Goal: Register for event/course

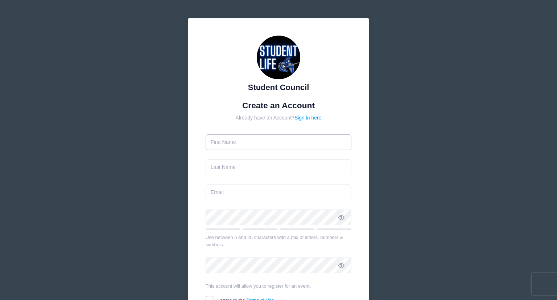
click at [243, 143] on input "text" at bounding box center [279, 142] width 146 height 16
click at [235, 145] on input "[PERSON_NAME]" at bounding box center [279, 142] width 146 height 16
type input "T"
type input "[PERSON_NAME]"
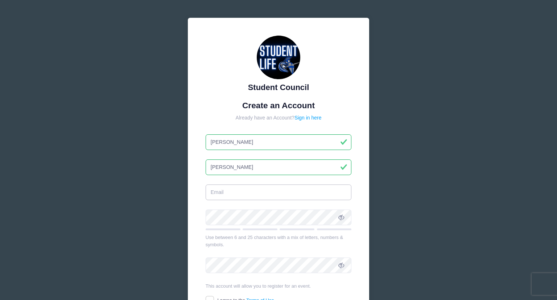
click at [235, 198] on input "email" at bounding box center [279, 192] width 146 height 16
type input "[EMAIL_ADDRESS][DOMAIN_NAME]"
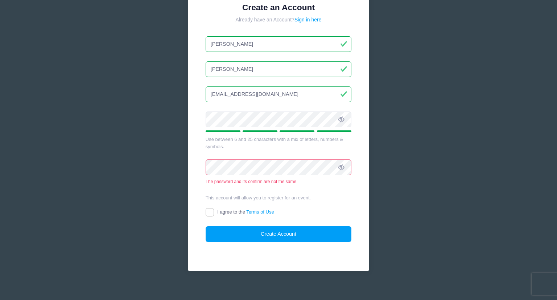
scroll to position [104, 0]
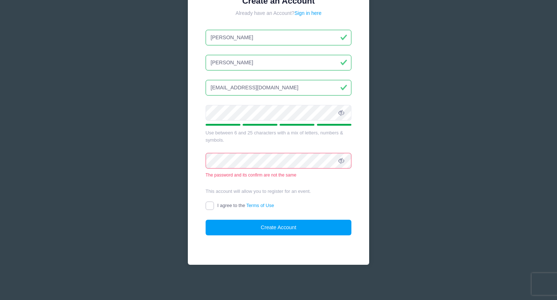
click at [210, 203] on input "I agree to the Terms of Use" at bounding box center [210, 205] width 8 height 8
checkbox input "true"
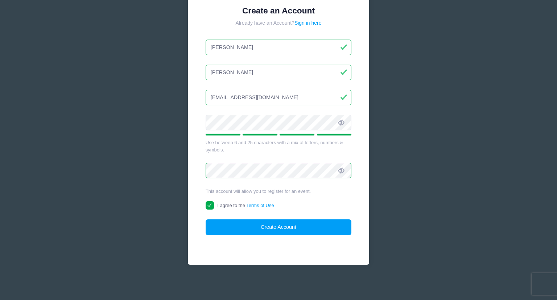
scroll to position [94, 0]
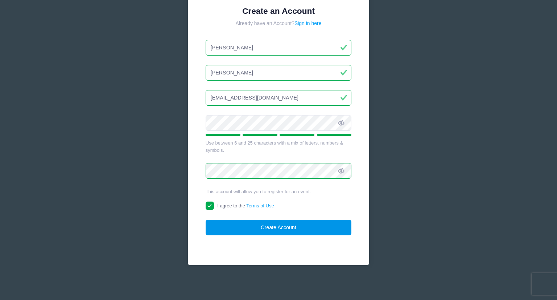
click at [246, 226] on button "Create Account" at bounding box center [279, 227] width 146 height 16
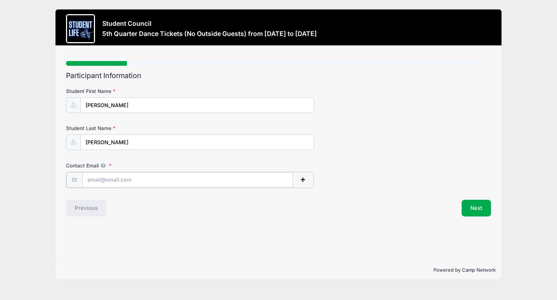
click at [106, 178] on input "Contact Email" at bounding box center [187, 180] width 211 height 16
type input "[EMAIL_ADDRESS][DOMAIN_NAME]"
click at [476, 211] on button "Next" at bounding box center [476, 207] width 29 height 17
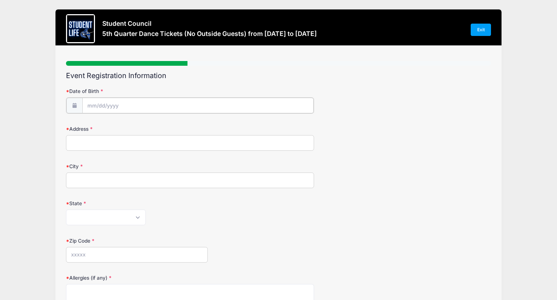
click at [95, 107] on body "Processing Request Please wait... Processing Request Please wait... Processing …" at bounding box center [278, 150] width 557 height 300
click at [118, 123] on select "January February March April May June July August September October November De…" at bounding box center [120, 124] width 32 height 9
select select "5"
click at [104, 120] on select "January February March April May June July August September October November De…" at bounding box center [120, 124] width 32 height 9
click at [155, 124] on input "2025" at bounding box center [150, 124] width 24 height 11
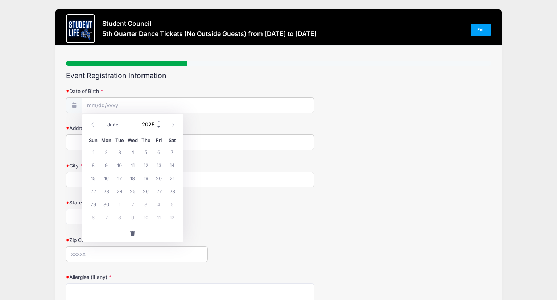
click at [159, 126] on span at bounding box center [159, 126] width 5 height 5
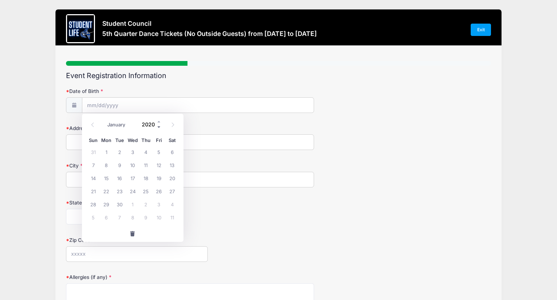
click at [159, 126] on span at bounding box center [159, 126] width 5 height 5
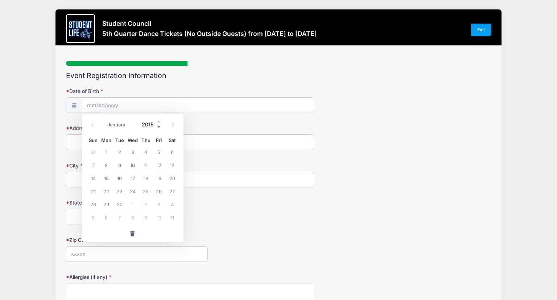
click at [159, 126] on span at bounding box center [159, 126] width 5 height 5
click at [160, 126] on span at bounding box center [159, 126] width 5 height 5
type input "2011"
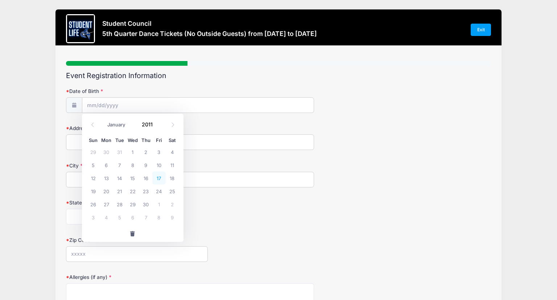
click at [157, 178] on span "17" at bounding box center [158, 177] width 13 height 13
type input "[DATE]"
click at [118, 144] on input "Address" at bounding box center [190, 142] width 248 height 16
type input "[STREET_ADDRESS]"
type input "[PERSON_NAME]"
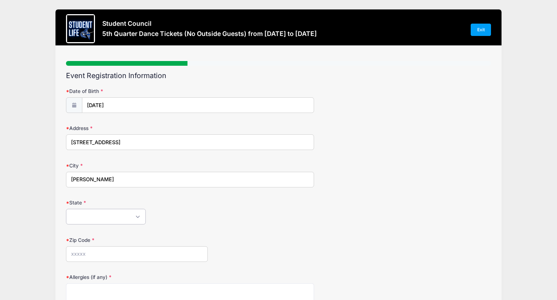
select select "AZ"
type input "85297"
click at [160, 213] on div "[US_STATE] [US_STATE] [US_STATE] [US_STATE] [US_STATE] Armed Forces Africa Arme…" at bounding box center [190, 217] width 248 height 16
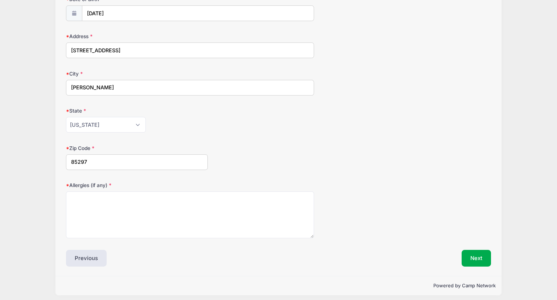
scroll to position [95, 0]
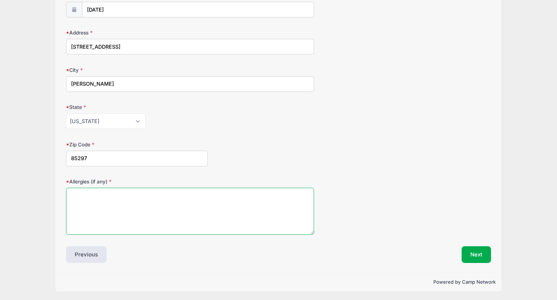
click at [137, 218] on textarea "Allergies (if any)" at bounding box center [190, 210] width 248 height 47
type textarea "none"
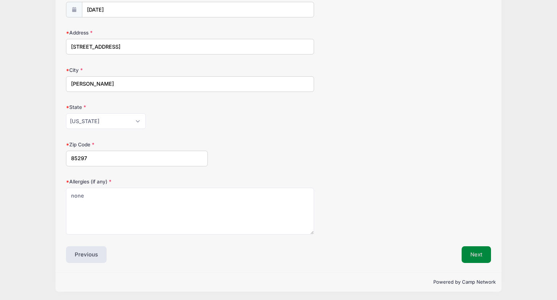
click at [481, 249] on button "Next" at bounding box center [476, 254] width 29 height 17
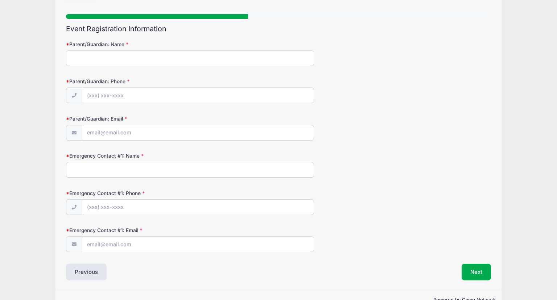
scroll to position [0, 0]
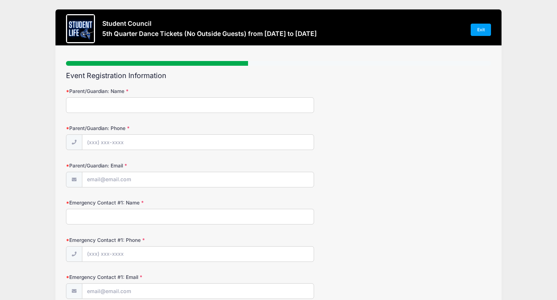
click at [247, 110] on input "Parent/Guardian: Name" at bounding box center [190, 105] width 248 height 16
type input "[PERSON_NAME]"
click at [170, 143] on input "Parent/Guardian: Phone" at bounding box center [197, 143] width 231 height 16
type input "[PHONE_NUMBER]"
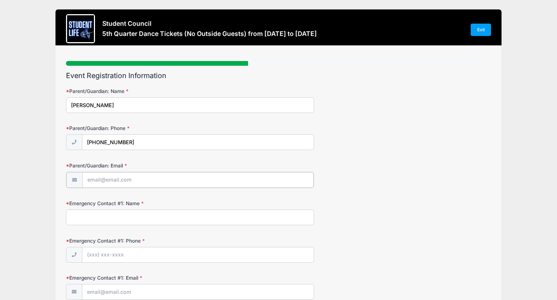
click at [149, 179] on input "Parent/Guardian: Email" at bounding box center [197, 180] width 231 height 16
type input "[EMAIL_ADDRESS][DOMAIN_NAME]"
type input "[PERSON_NAME]"
type input "[PHONE_NUMBER]"
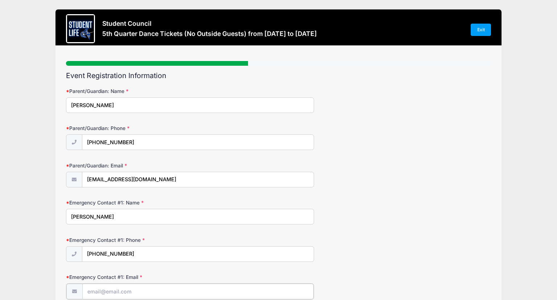
click at [120, 288] on input "Emergency Contact #1: Email" at bounding box center [197, 291] width 231 height 16
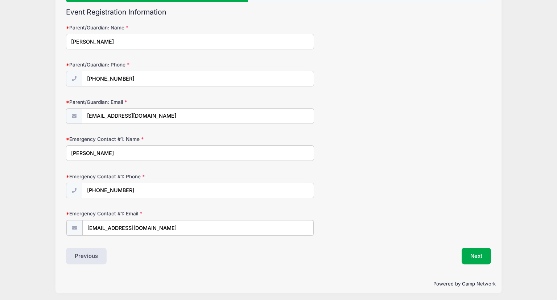
scroll to position [65, 0]
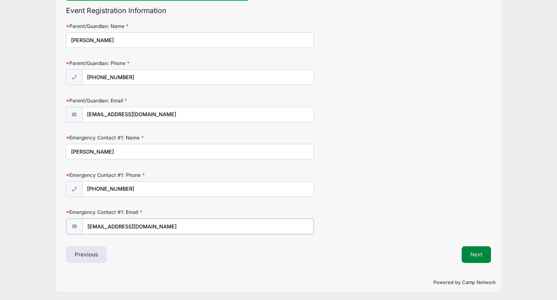
type input "[EMAIL_ADDRESS][DOMAIN_NAME]"
click at [481, 253] on button "Next" at bounding box center [476, 253] width 29 height 17
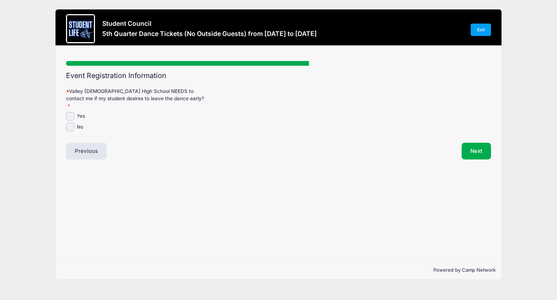
scroll to position [0, 0]
click at [71, 112] on input "Yes" at bounding box center [70, 116] width 8 height 8
checkbox input "true"
click at [477, 146] on button "Next" at bounding box center [476, 151] width 29 height 17
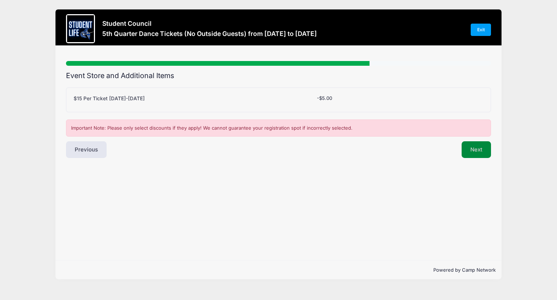
click at [471, 147] on button "Next" at bounding box center [476, 149] width 29 height 17
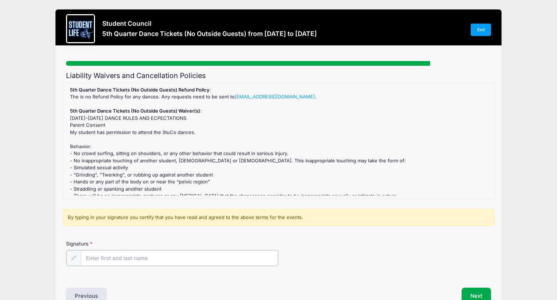
click at [124, 256] on input "Signature" at bounding box center [179, 258] width 197 height 16
type input "[PERSON_NAME]"
click at [470, 291] on button "Next" at bounding box center [476, 294] width 29 height 17
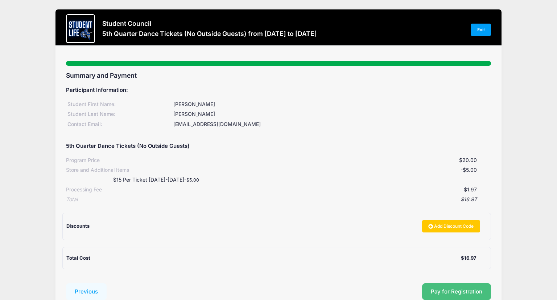
click at [445, 289] on span "Pay for Registration" at bounding box center [456, 291] width 51 height 7
